Goal: Task Accomplishment & Management: Manage account settings

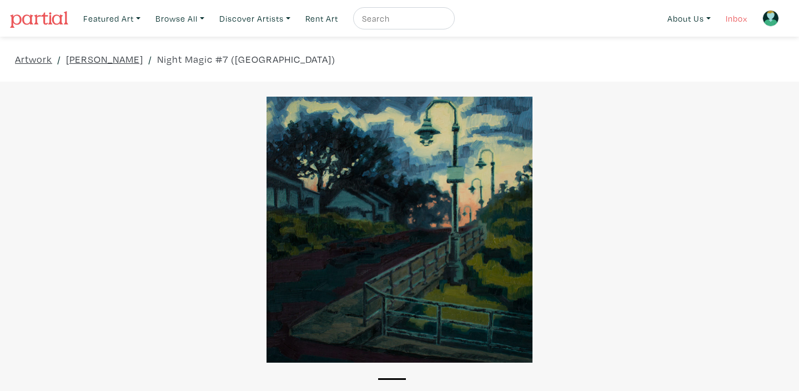
click at [736, 21] on link "Inbox" at bounding box center [737, 18] width 32 height 23
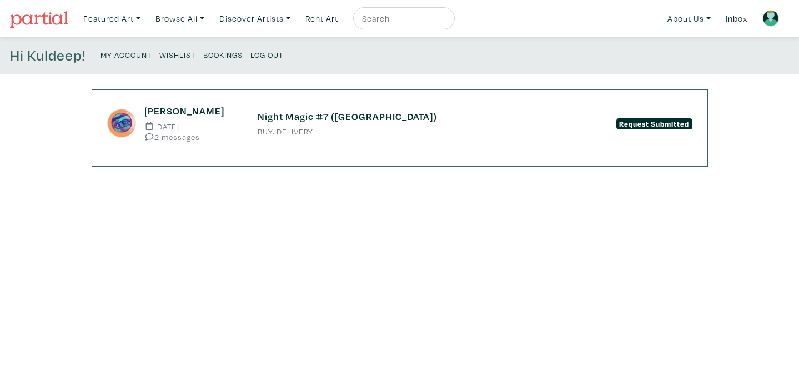
click at [178, 141] on small "2 messages" at bounding box center [192, 137] width 96 height 8
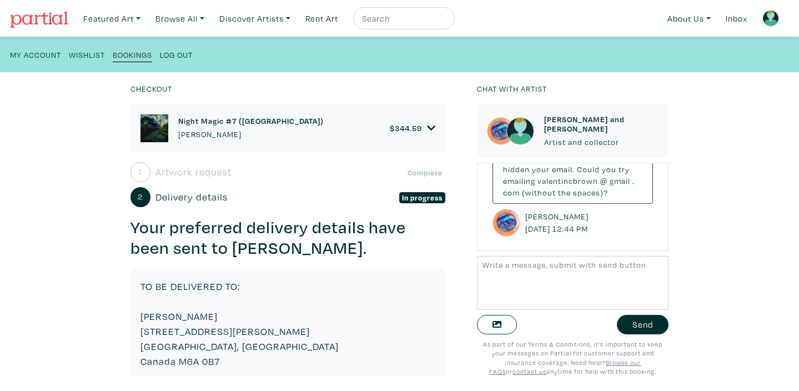
click at [191, 124] on h6 "Night Magic #7 (West Harbour)" at bounding box center [251, 120] width 146 height 9
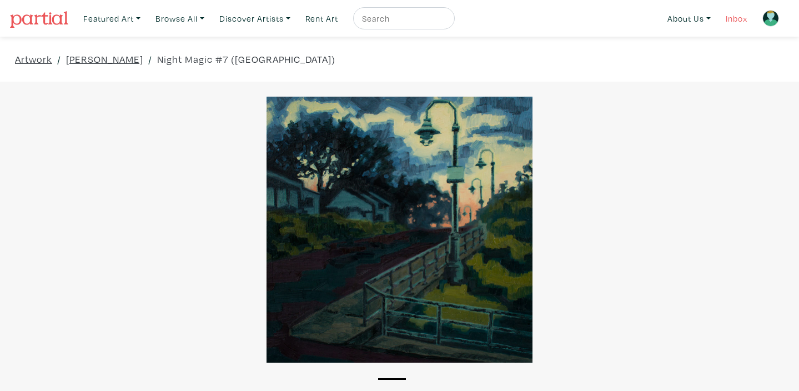
click at [731, 21] on link "Inbox" at bounding box center [737, 18] width 32 height 23
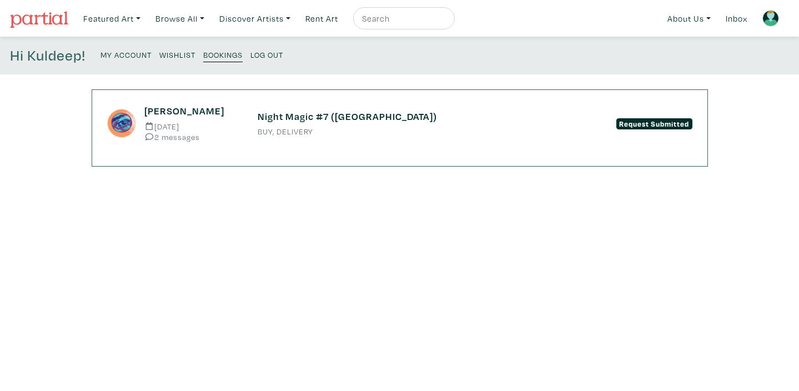
click at [181, 136] on small "2 messages" at bounding box center [192, 137] width 96 height 8
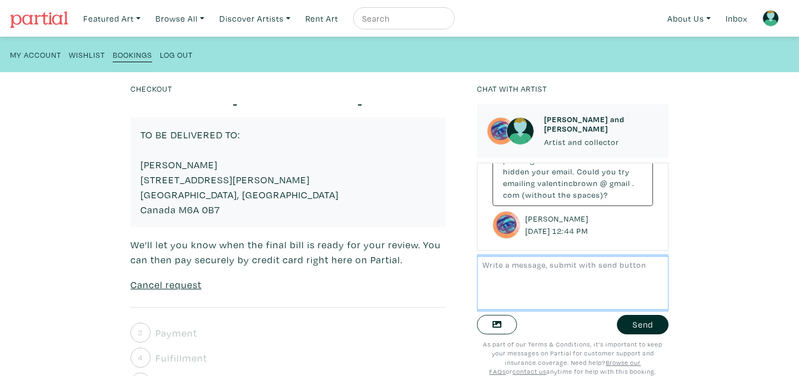
scroll to position [182, 0]
click at [163, 286] on u "Cancel request" at bounding box center [166, 284] width 71 height 13
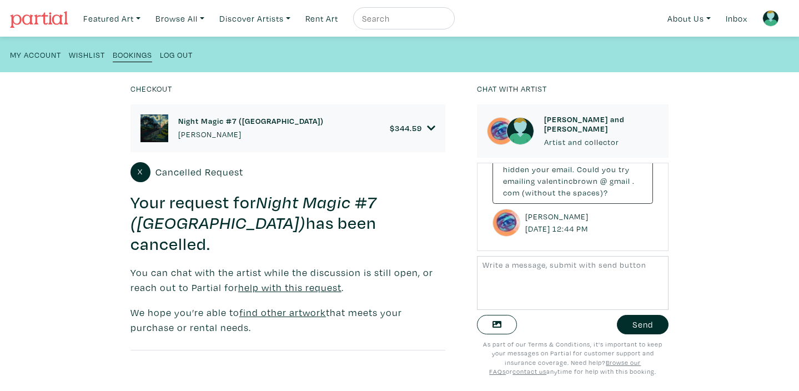
click at [173, 55] on small "Log Out" at bounding box center [176, 54] width 33 height 11
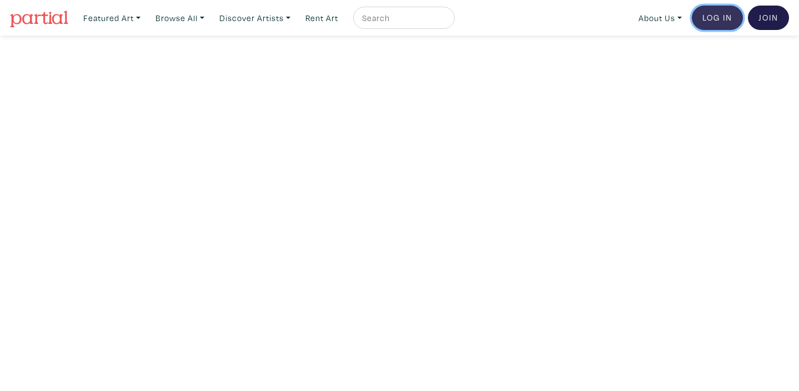
click at [720, 20] on link "Log In" at bounding box center [717, 18] width 51 height 24
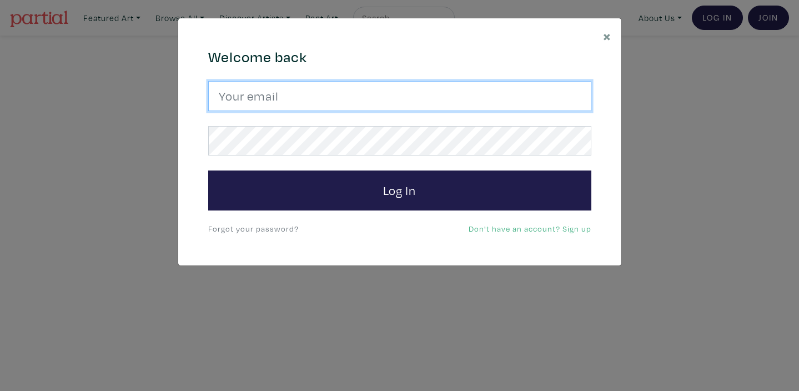
click at [268, 97] on input "email" at bounding box center [399, 96] width 383 height 30
type input "[EMAIL_ADDRESS][DOMAIN_NAME]"
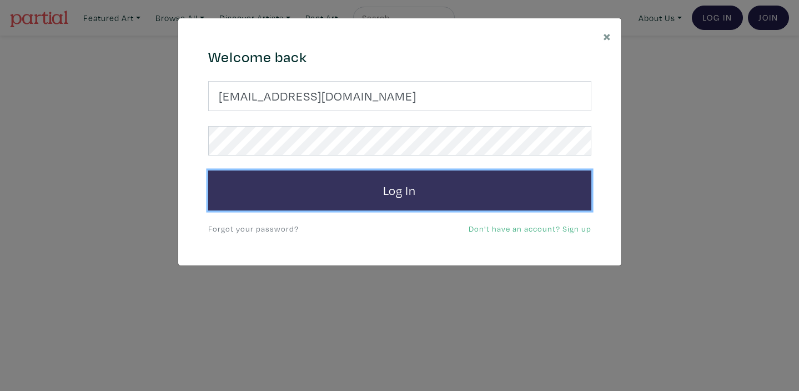
click at [403, 192] on button "Log In" at bounding box center [399, 191] width 383 height 40
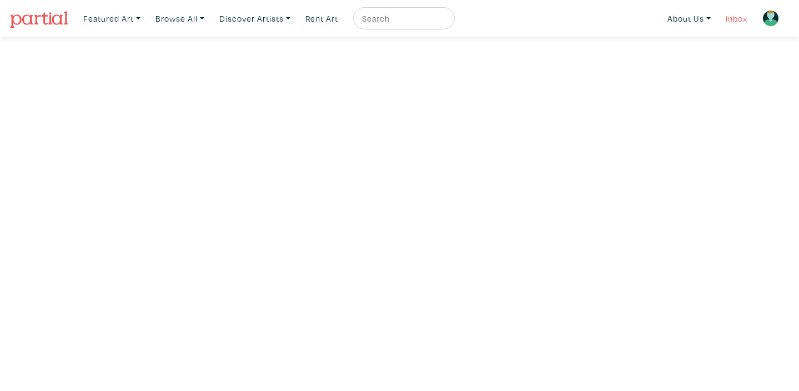
click at [733, 20] on link "Inbox" at bounding box center [737, 18] width 32 height 23
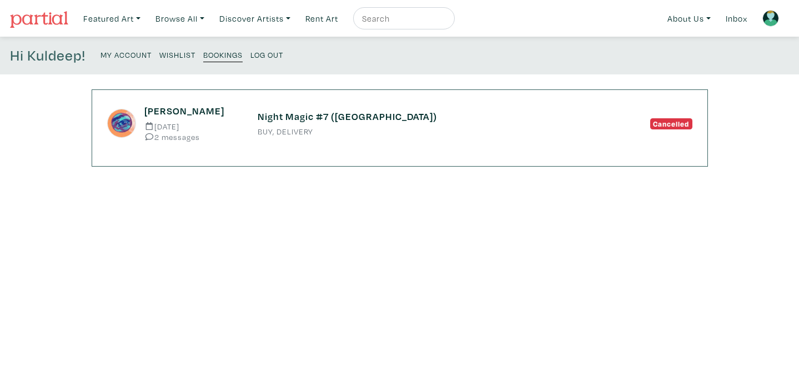
click at [274, 56] on small "Log Out" at bounding box center [266, 54] width 33 height 11
